Goal: Book appointment/travel/reservation

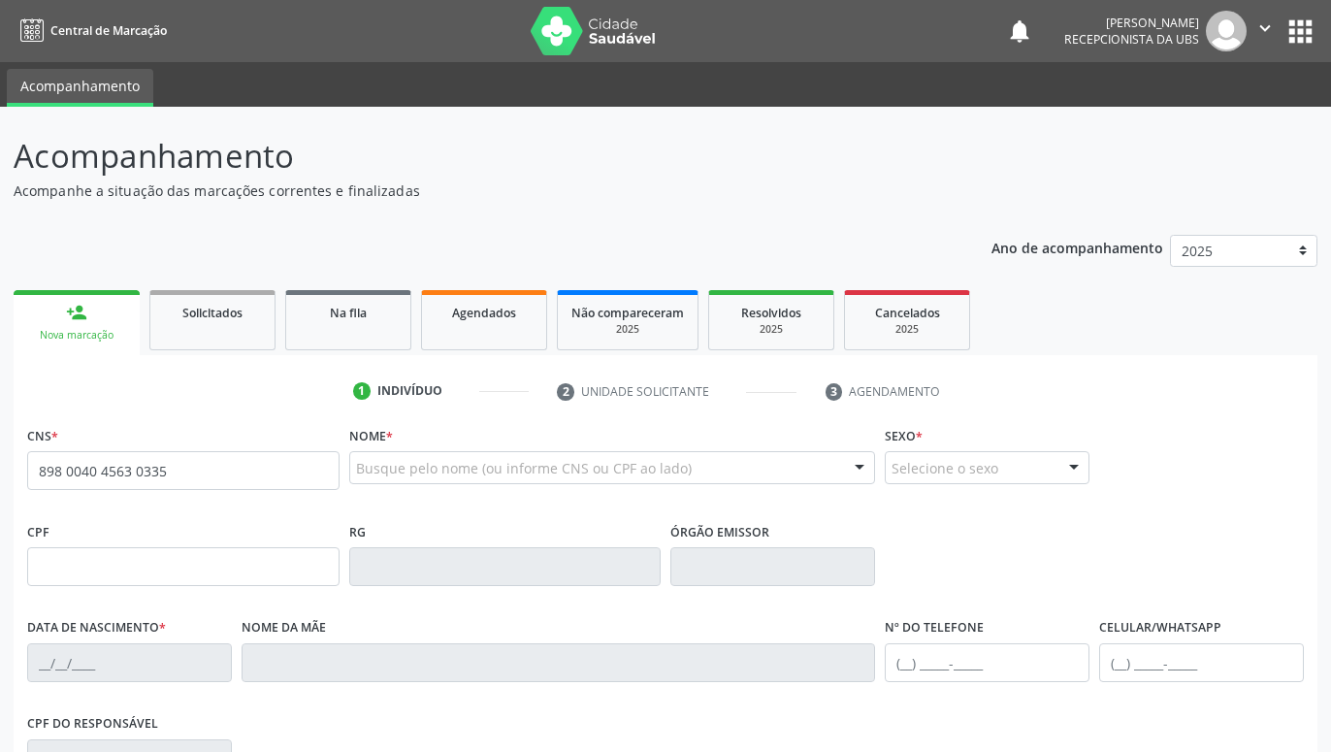
click at [274, 465] on input "898 0040 4563 0335" at bounding box center [183, 470] width 312 height 39
type input "898 0040 4563 0335"
type input "082.235.864-60"
type input "[DATE]"
type input "[PERSON_NAME]"
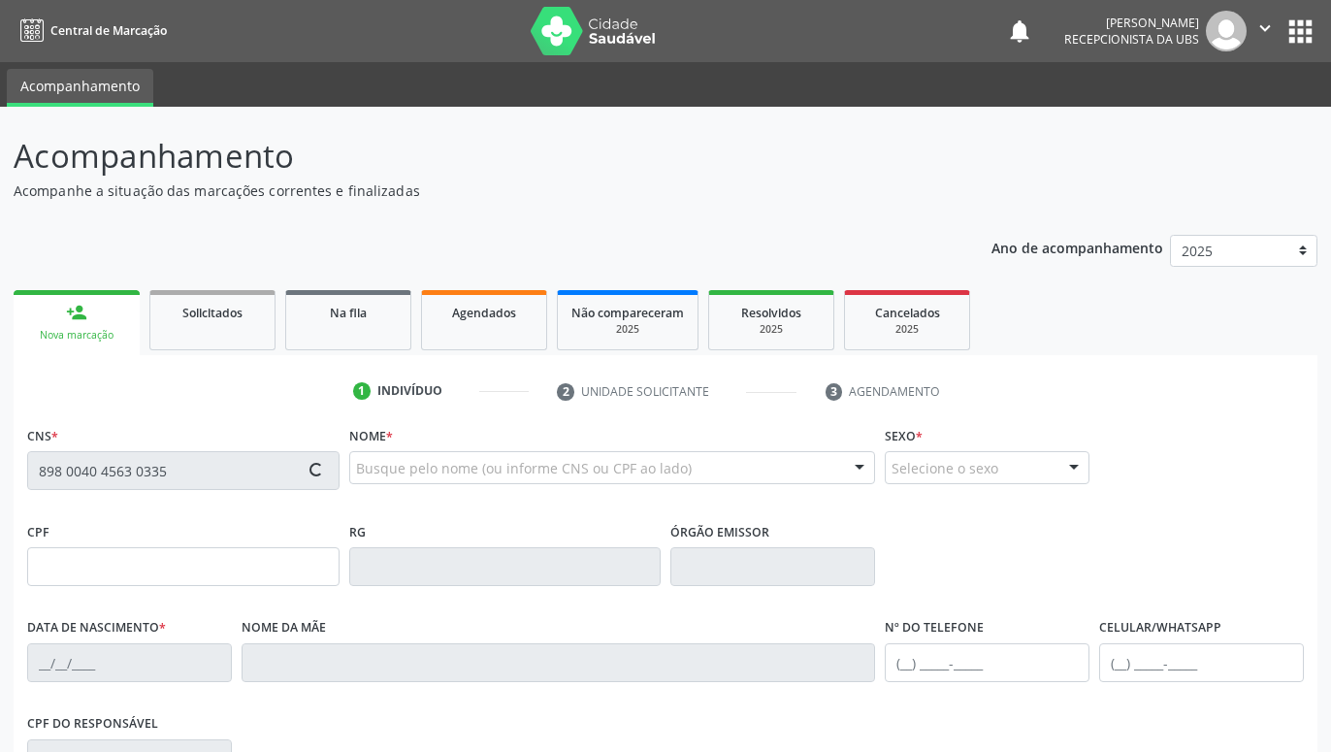
type input "[PHONE_NUMBER]"
type input "403"
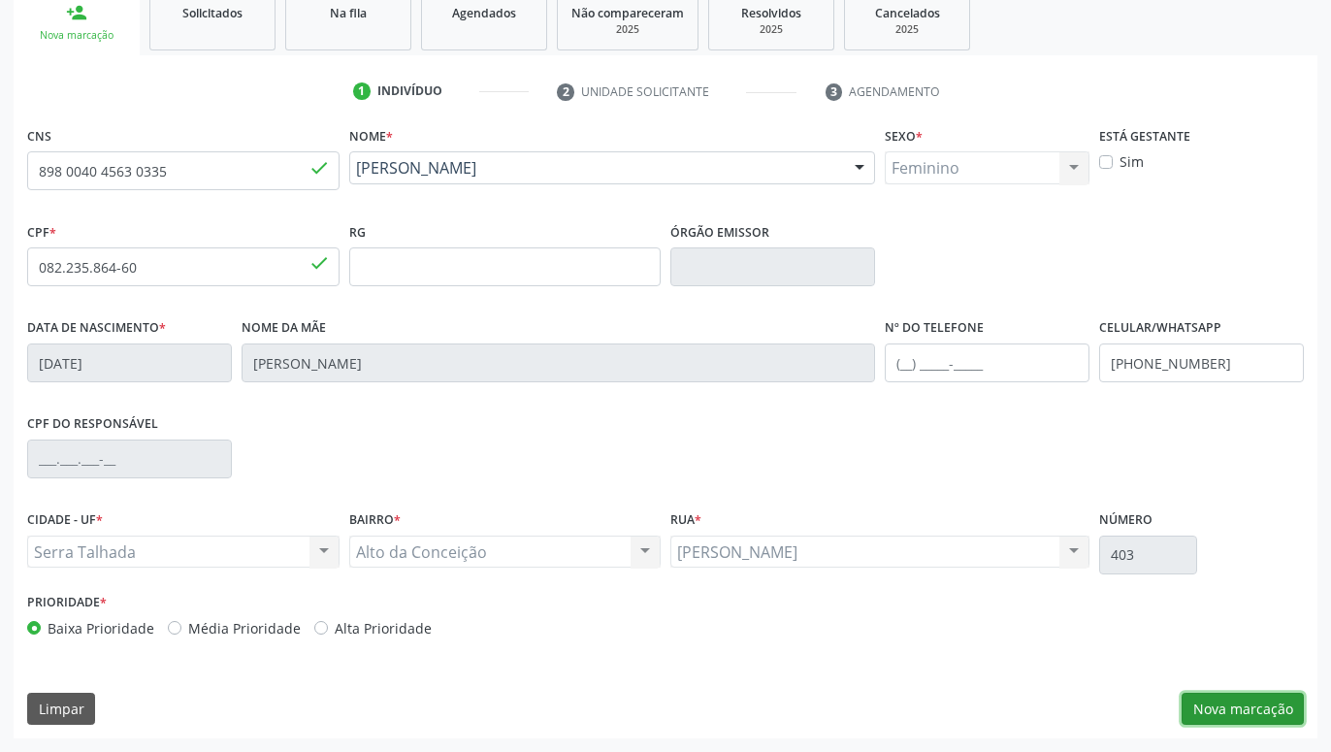
click at [1212, 708] on button "Nova marcação" at bounding box center [1243, 709] width 122 height 33
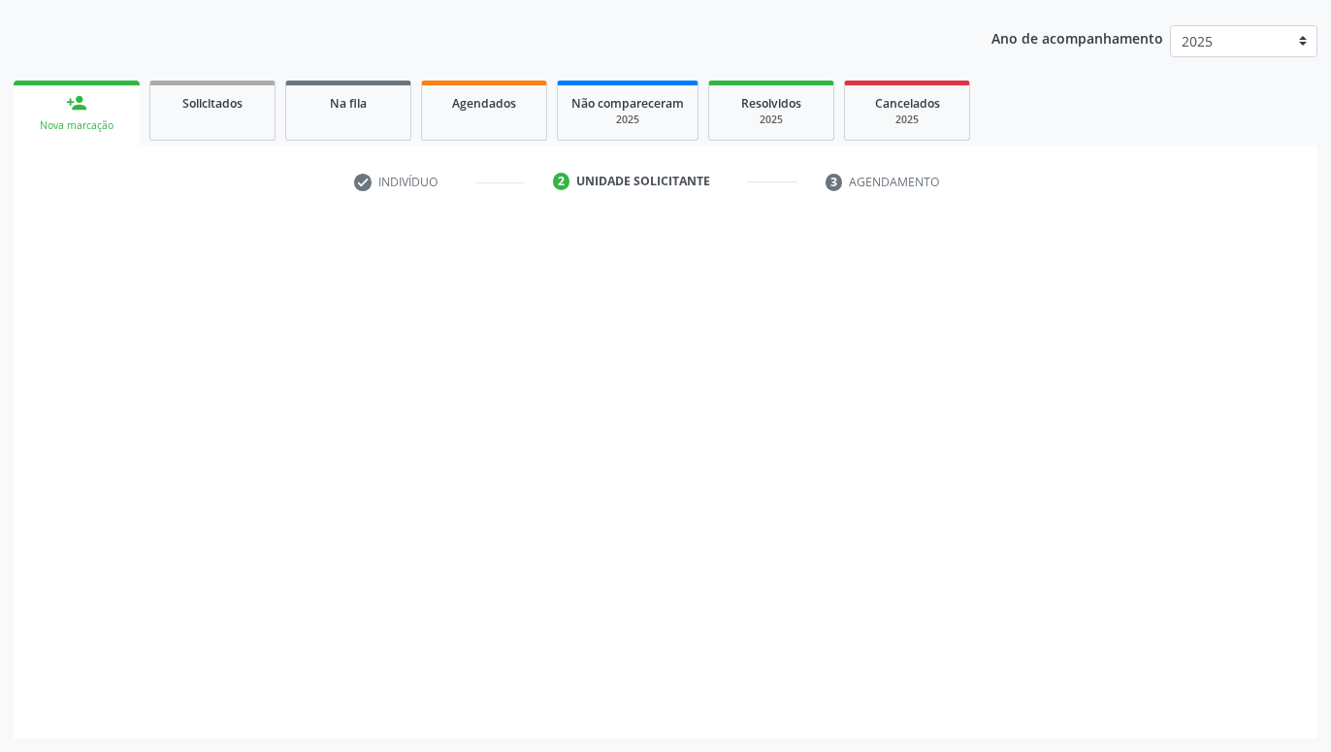
scroll to position [210, 0]
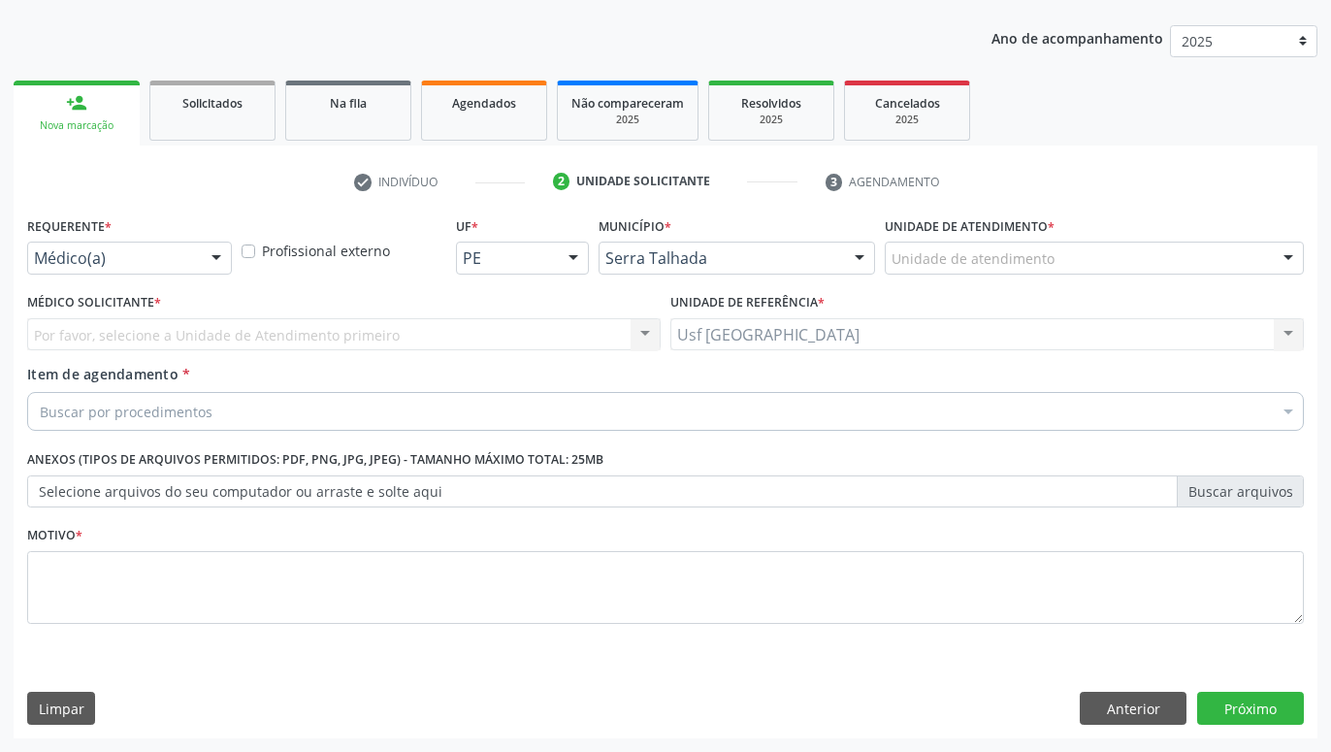
click at [221, 257] on div at bounding box center [216, 259] width 29 height 33
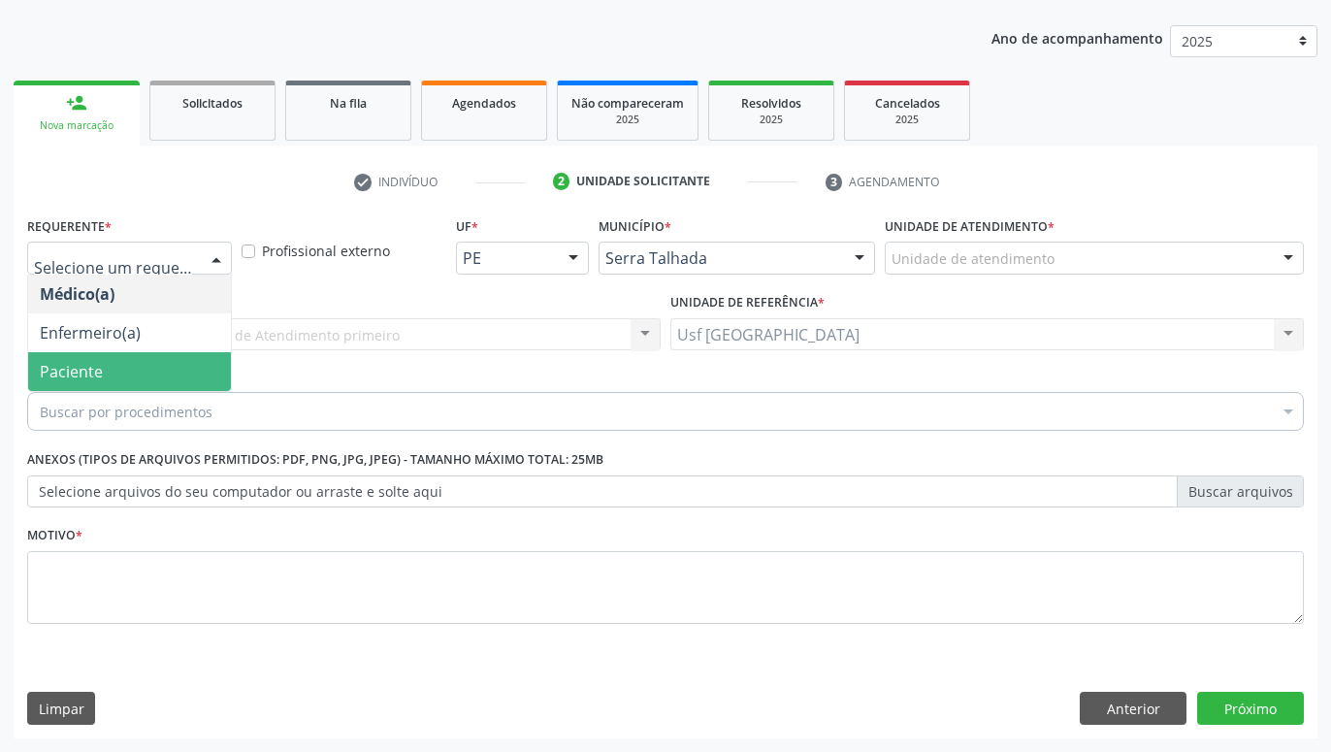
click at [148, 369] on span "Paciente" at bounding box center [129, 371] width 203 height 39
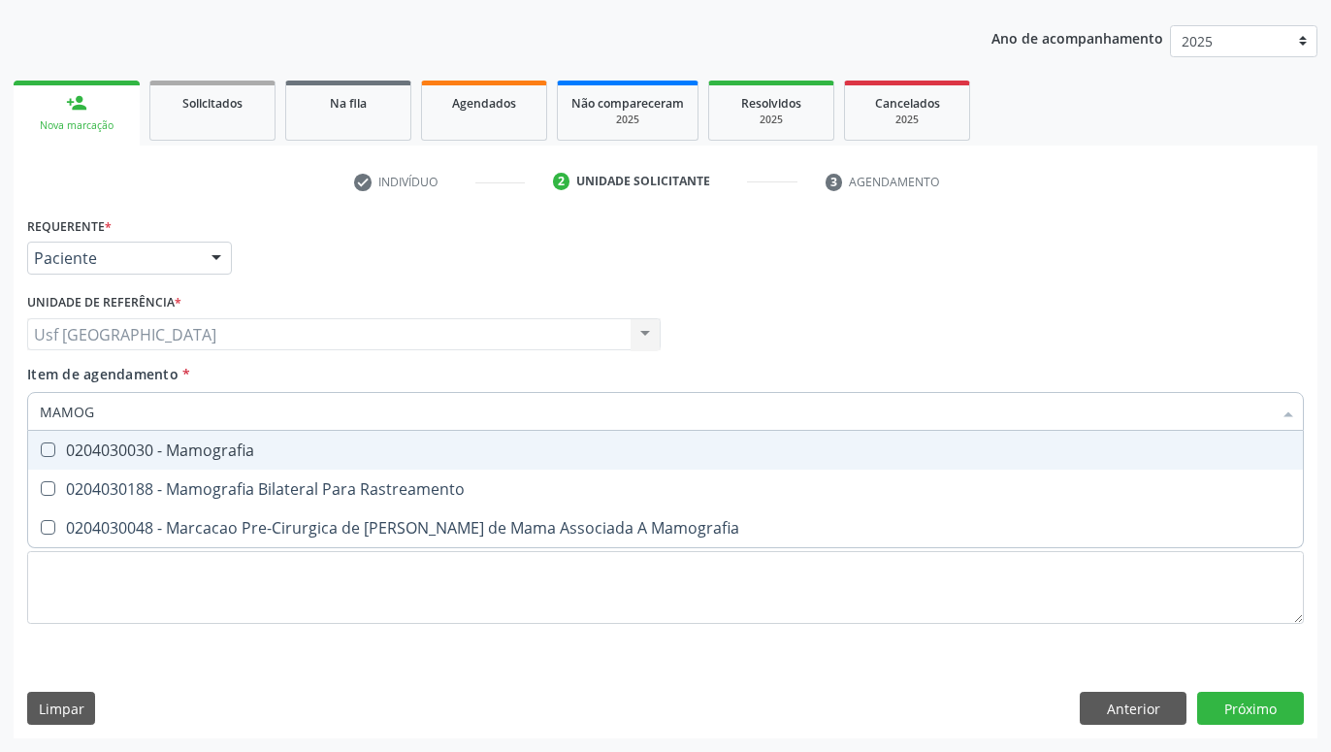
type input "MAMOGR"
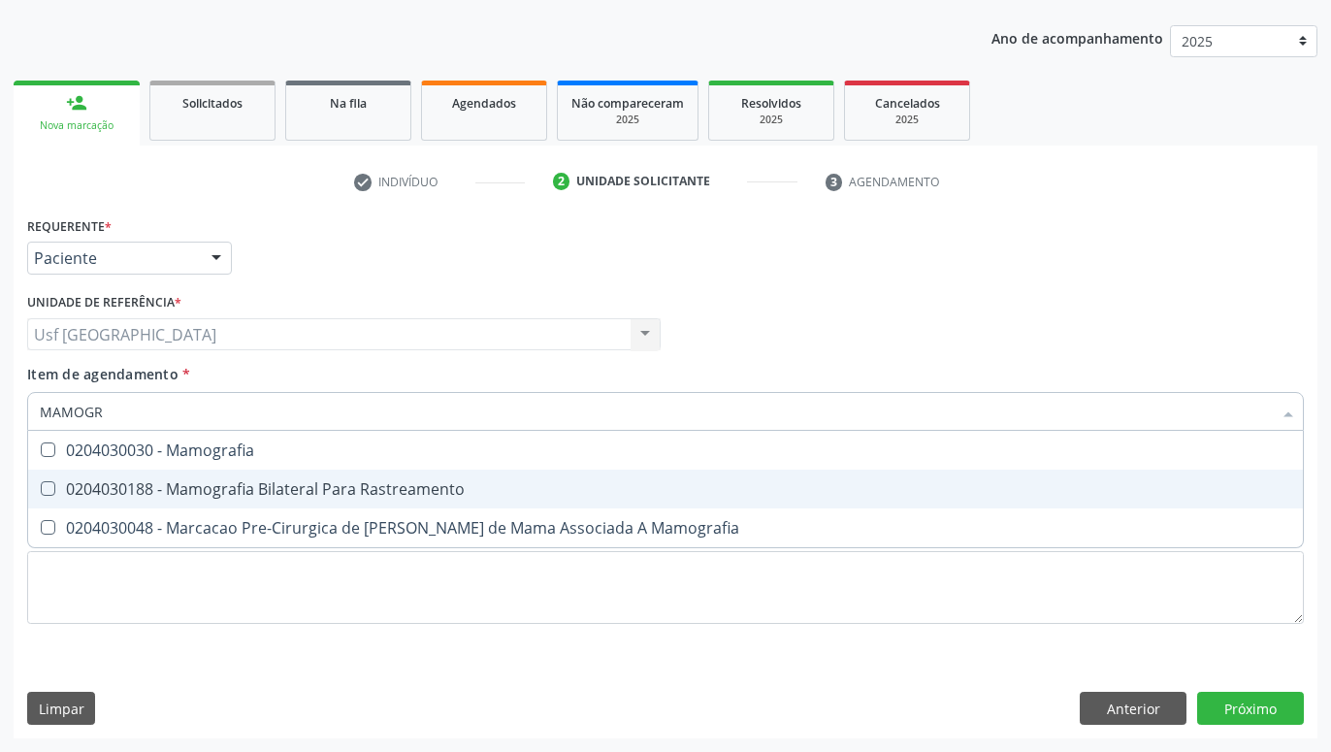
click at [254, 482] on div "0204030188 - Mamografia Bilateral Para Rastreamento" at bounding box center [666, 489] width 1252 height 16
checkbox Rastreamento "true"
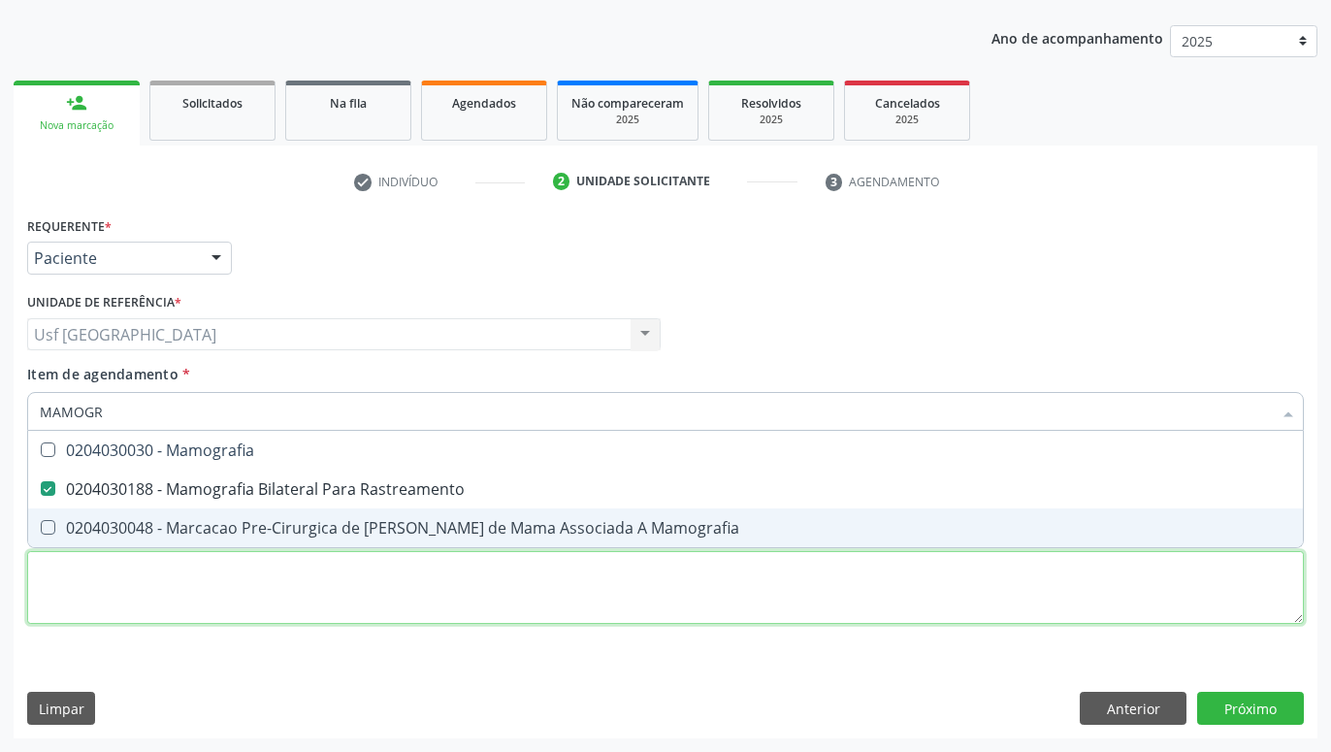
click at [307, 596] on textarea at bounding box center [665, 588] width 1277 height 74
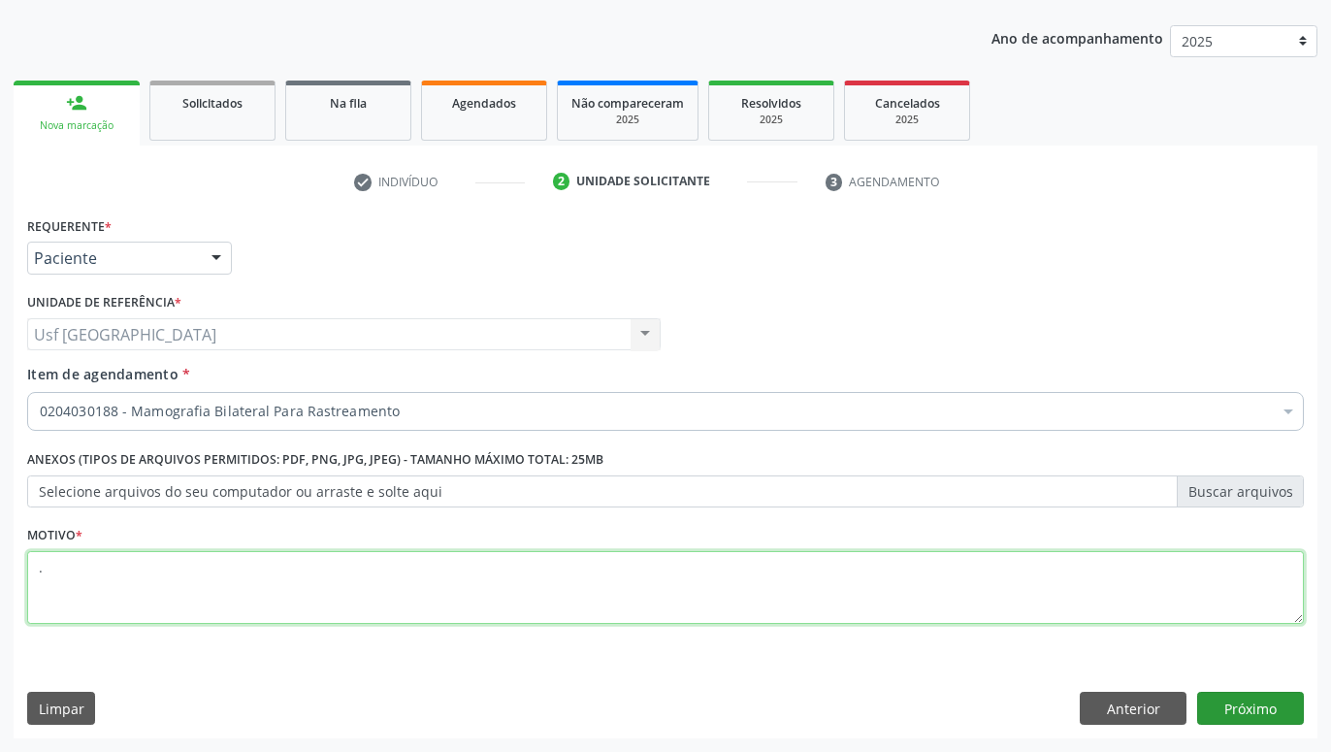
type textarea "."
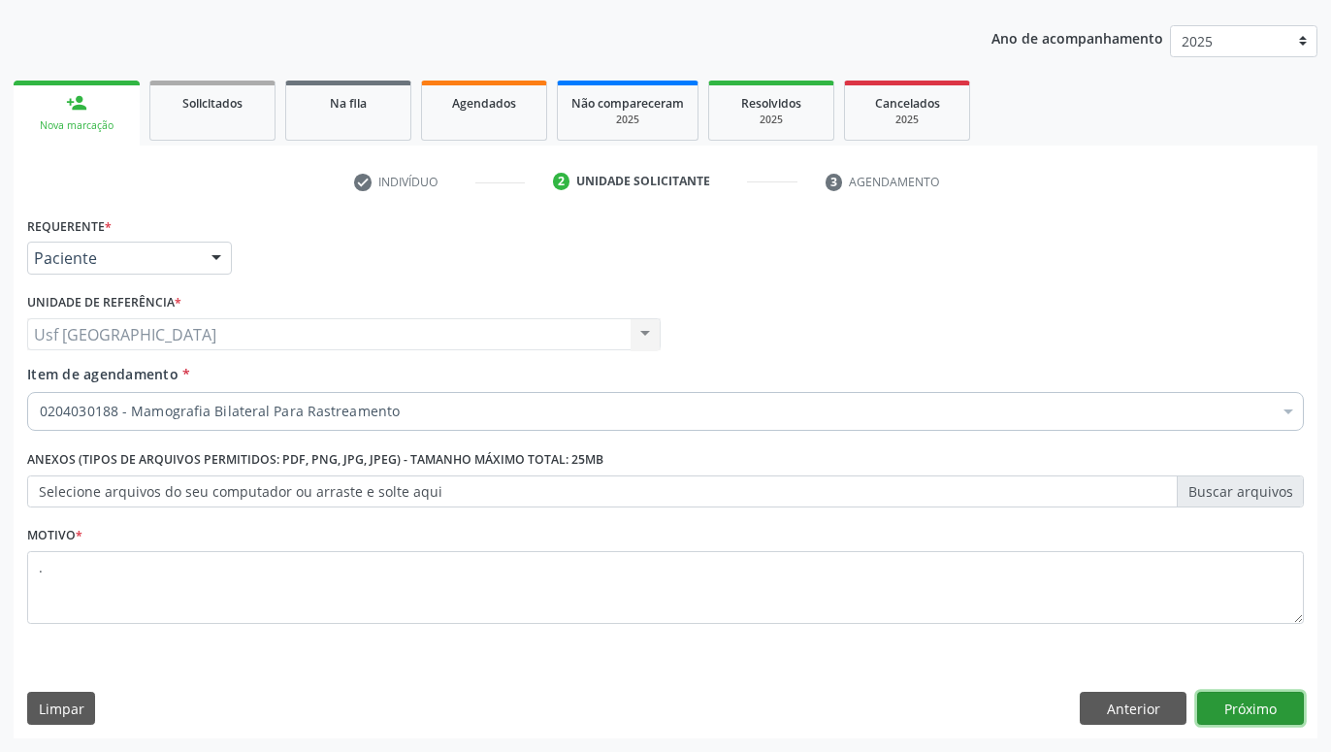
click at [1252, 704] on button "Próximo" at bounding box center [1250, 708] width 107 height 33
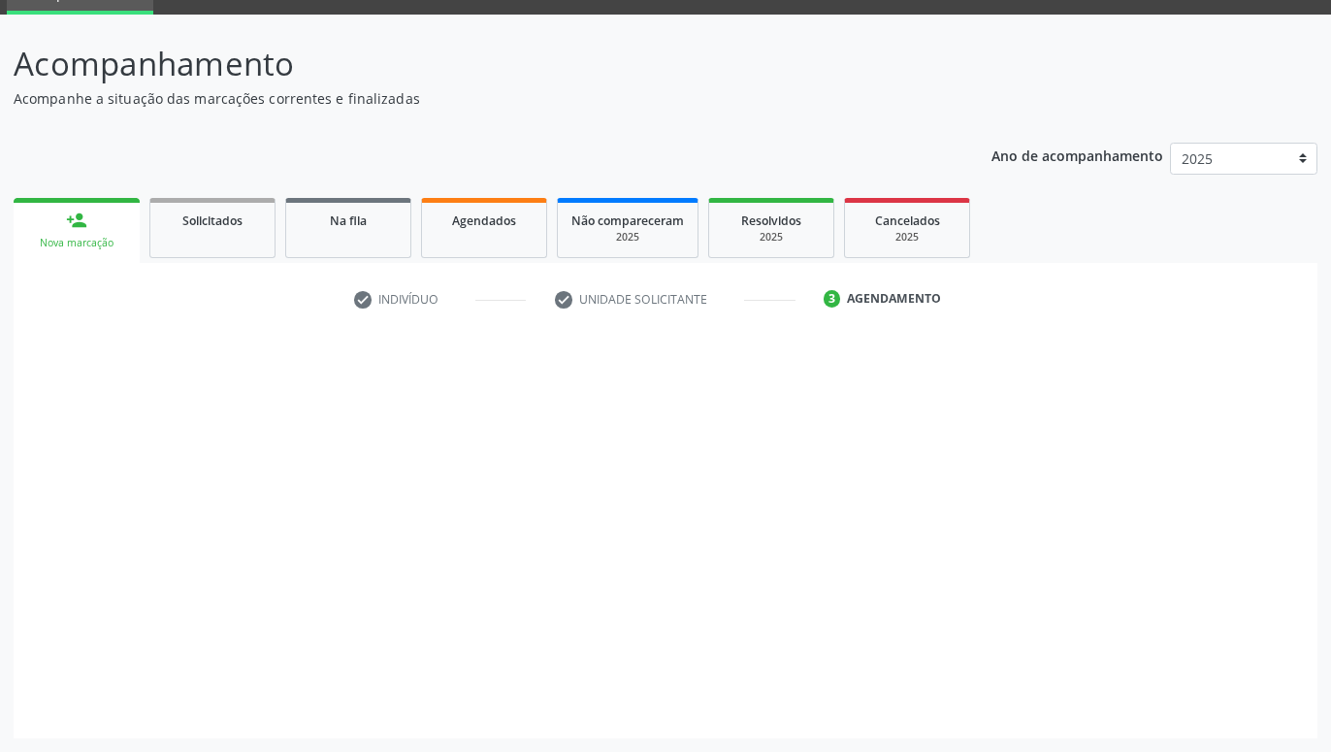
scroll to position [92, 0]
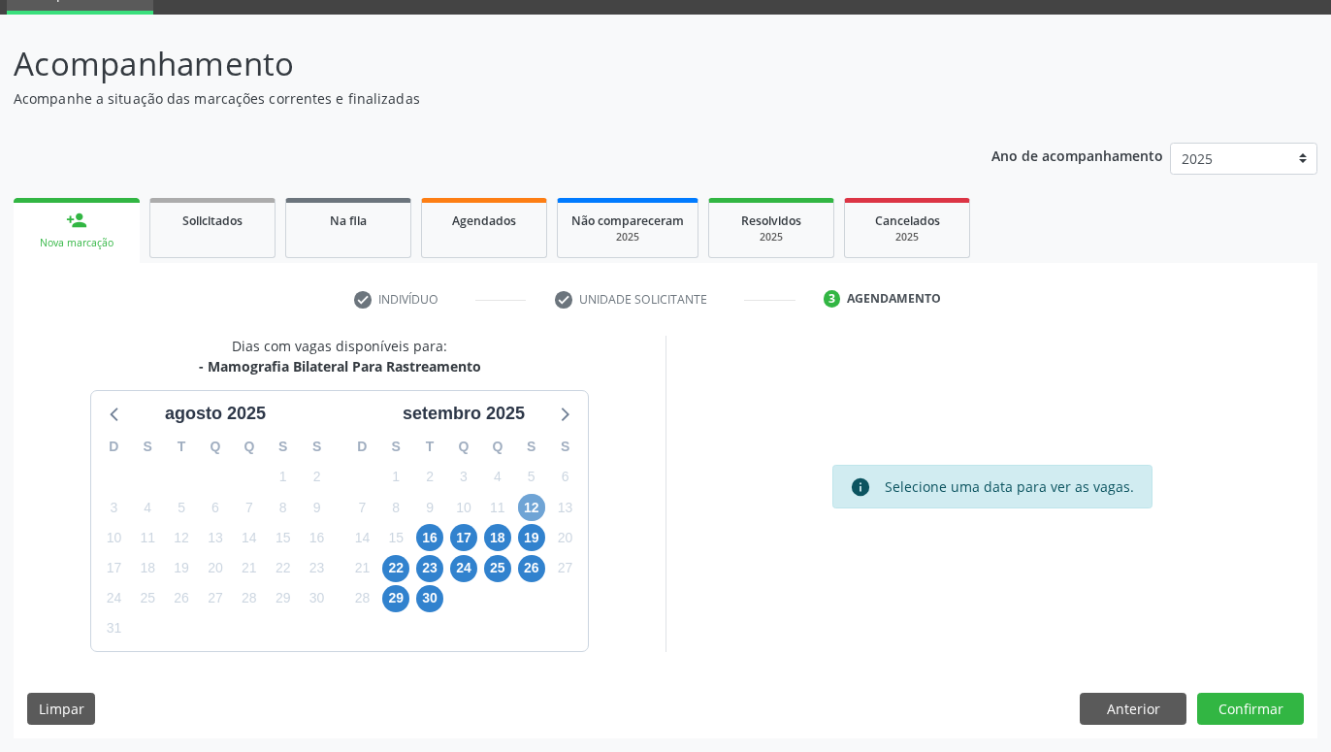
click at [533, 510] on span "12" at bounding box center [531, 507] width 27 height 27
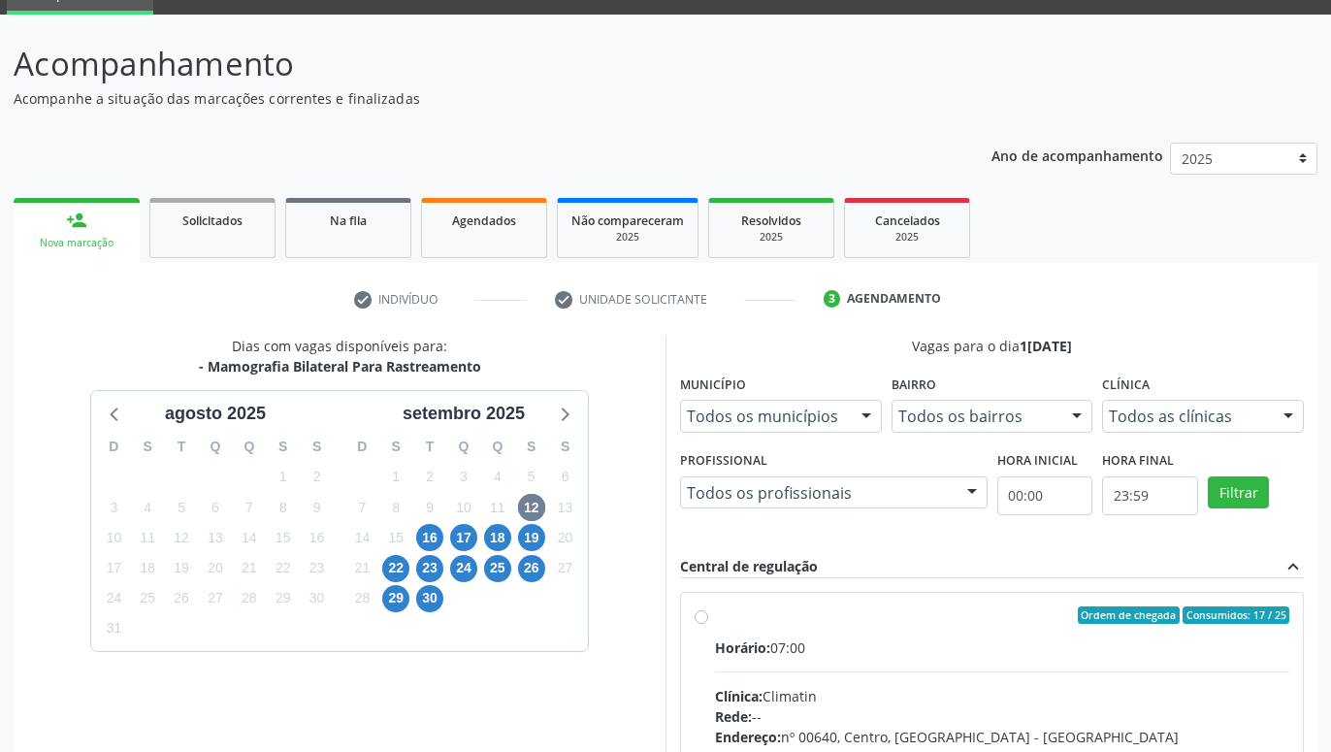
click at [706, 607] on div "Ordem de chegada Consumidos: 17 / 25 Horário: 07:00 Clínica: Climatin Rede: -- …" at bounding box center [992, 755] width 595 height 298
radio input "true"
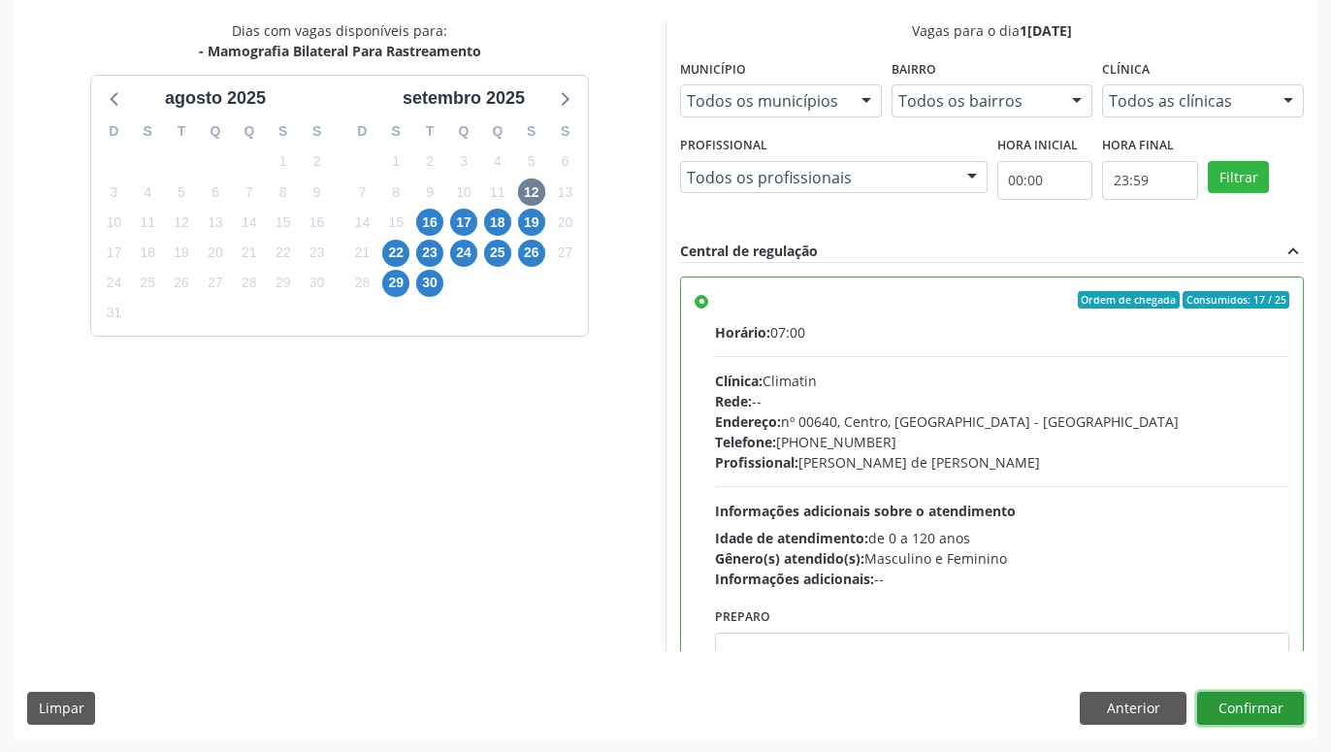
click at [1242, 706] on button "Confirmar" at bounding box center [1250, 708] width 107 height 33
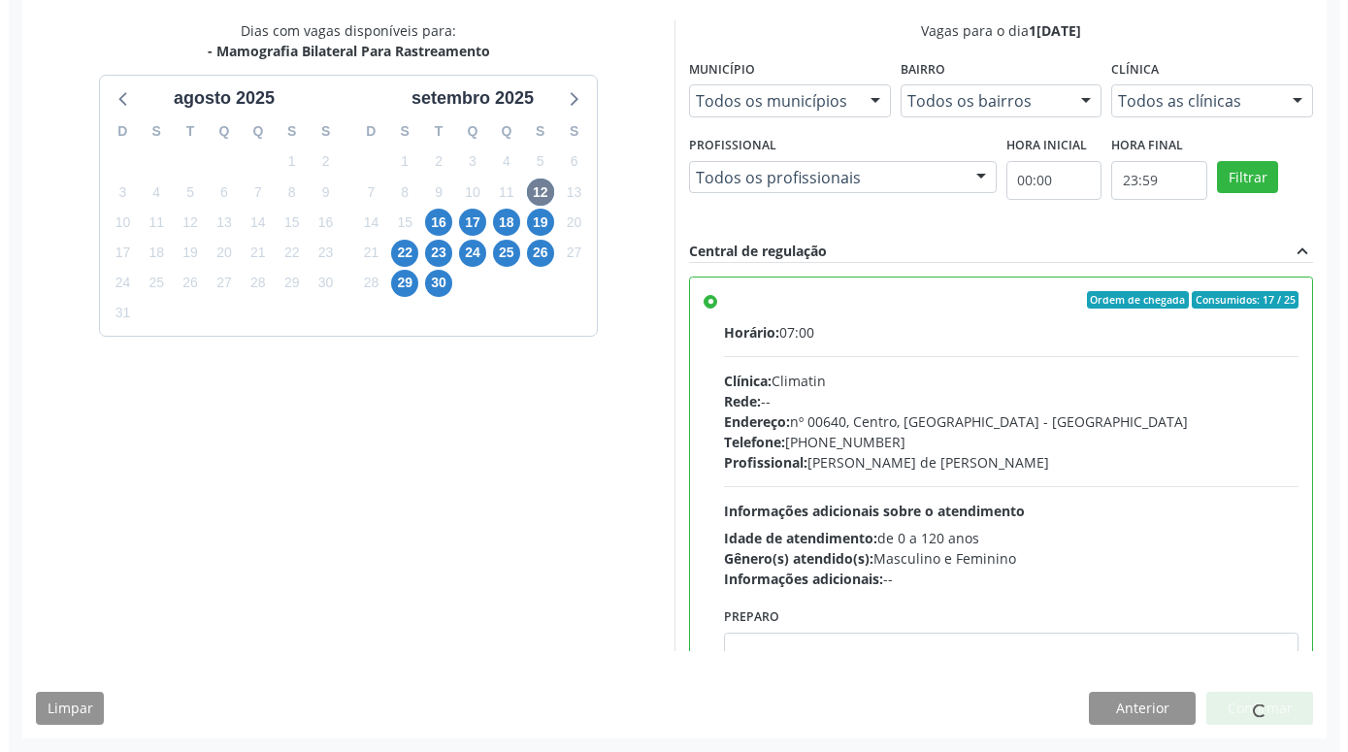
scroll to position [0, 0]
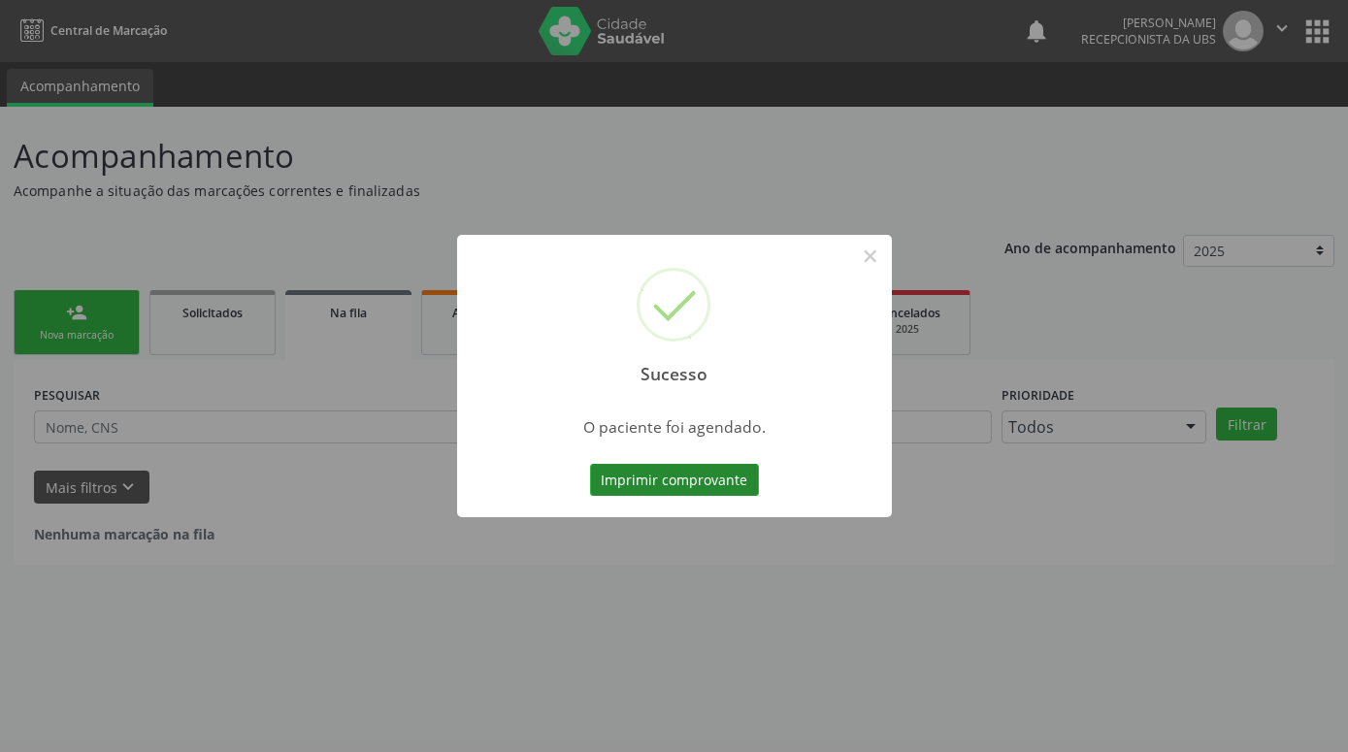
click at [695, 482] on button "Imprimir comprovante" at bounding box center [674, 480] width 169 height 33
